Goal: Register for event/course

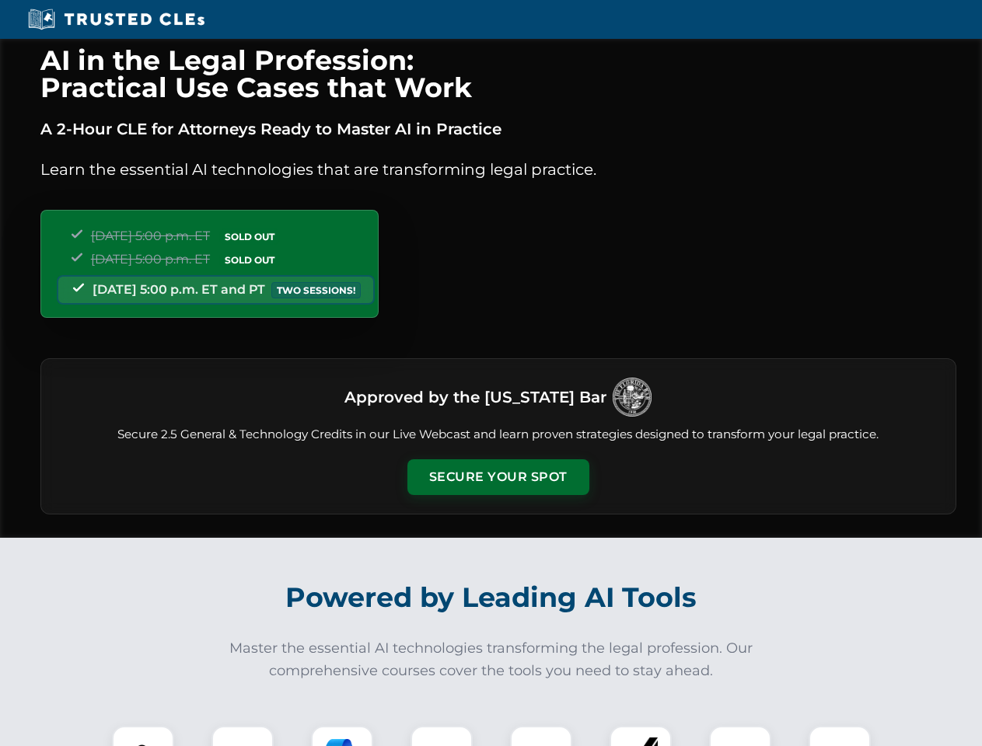
click at [498, 477] on button "Secure Your Spot" at bounding box center [498, 477] width 182 height 36
click at [143, 736] on img at bounding box center [143, 757] width 45 height 45
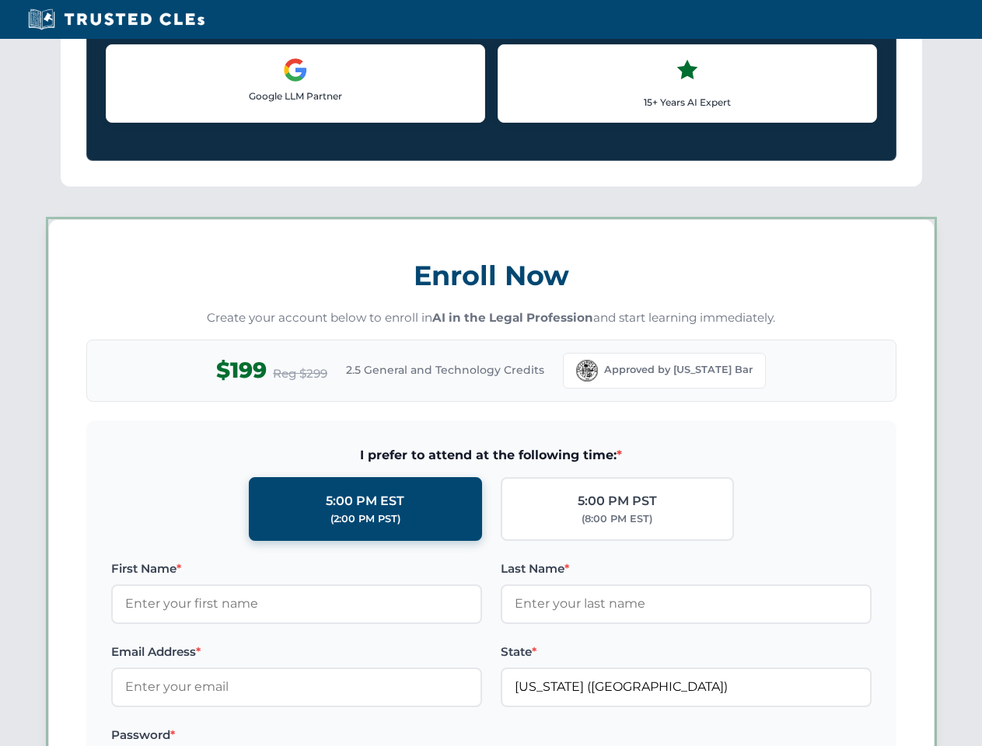
click at [342, 736] on label "Password *" at bounding box center [296, 735] width 371 height 19
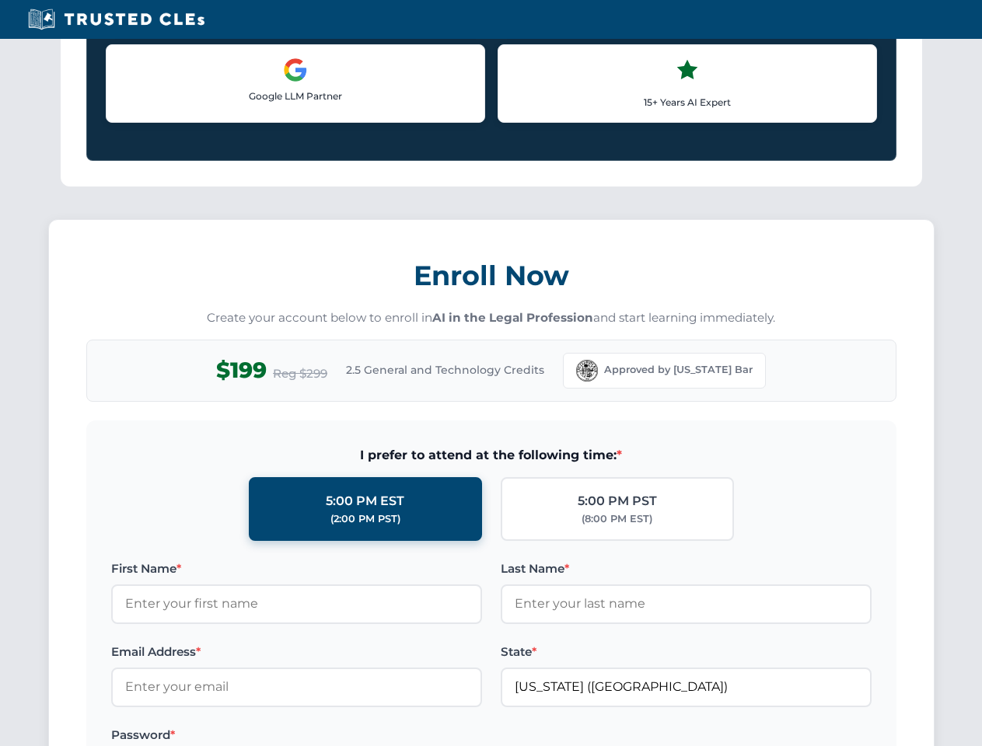
scroll to position [1526, 0]
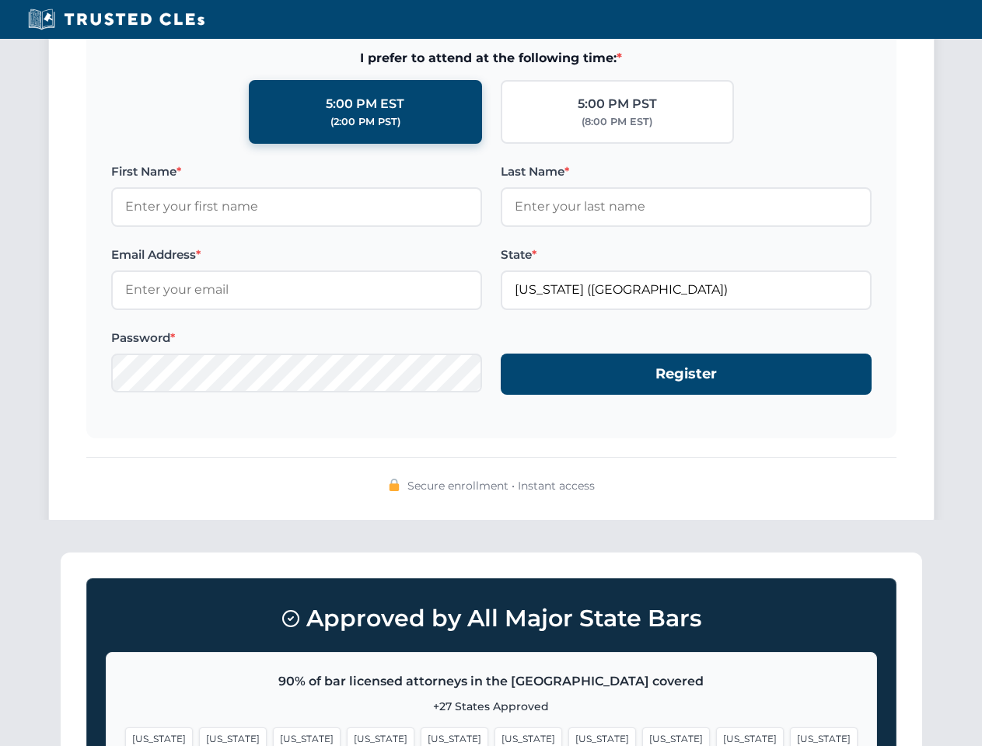
click at [716, 736] on span "[US_STATE]" at bounding box center [750, 739] width 68 height 23
